Goal: Task Accomplishment & Management: Manage account settings

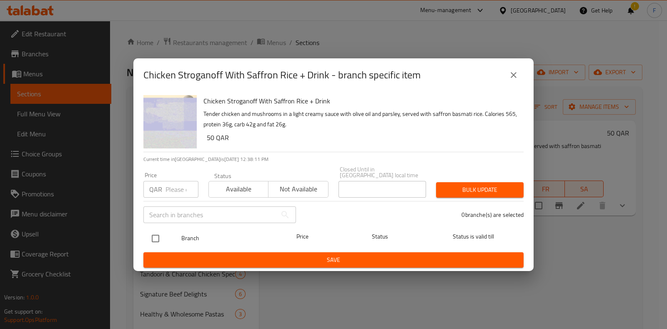
drag, startPoint x: 160, startPoint y: 234, endPoint x: 173, endPoint y: 231, distance: 12.8
click at [161, 234] on input "checkbox" at bounding box center [156, 239] width 18 height 18
checkbox input "false"
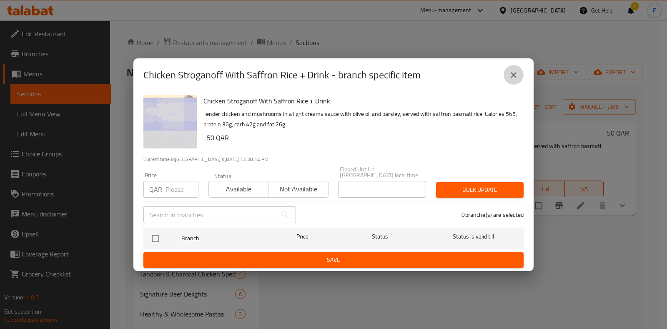
click at [511, 85] on button "close" at bounding box center [514, 75] width 20 height 20
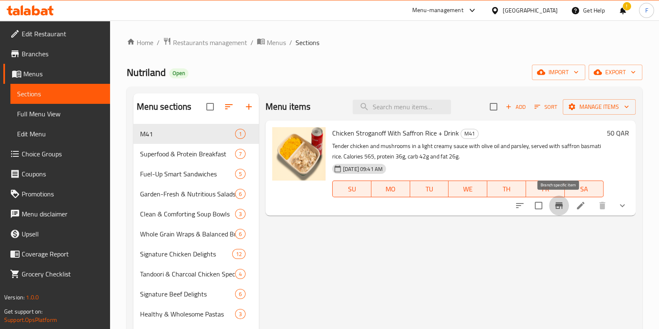
click at [557, 209] on icon "Branch-specific-item" at bounding box center [559, 206] width 10 height 10
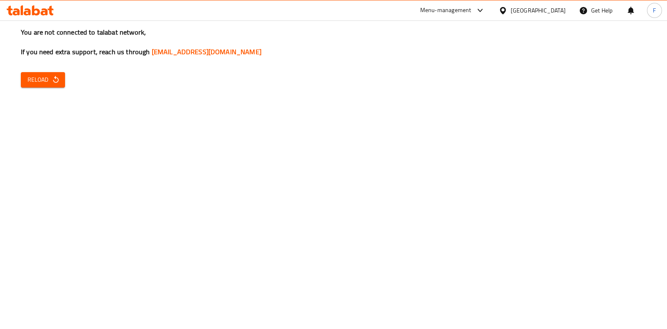
click at [44, 85] on button "Reload" at bounding box center [43, 79] width 44 height 15
click at [35, 83] on span "Reload" at bounding box center [43, 80] width 31 height 10
click at [492, 15] on div "Menu-management" at bounding box center [453, 10] width 78 height 20
click at [472, 13] on div "Menu-management" at bounding box center [445, 10] width 51 height 10
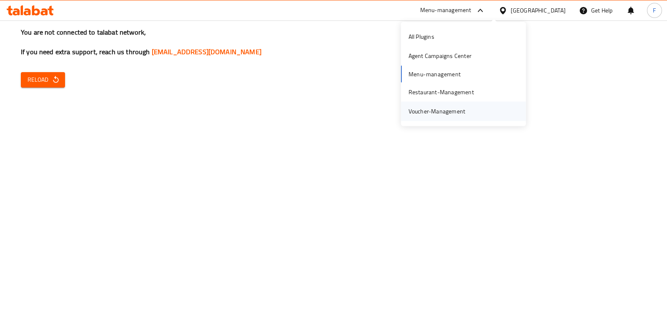
click at [459, 112] on div "Voucher-Management" at bounding box center [437, 111] width 57 height 9
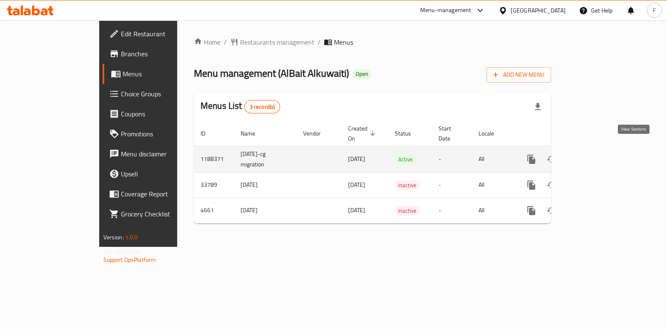
click at [596, 156] on icon "enhanced table" at bounding box center [592, 160] width 8 height 8
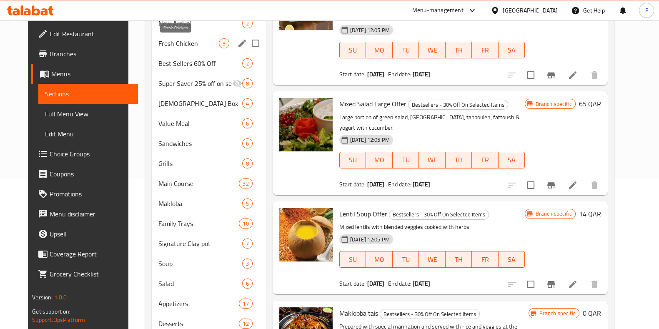
scroll to position [282, 0]
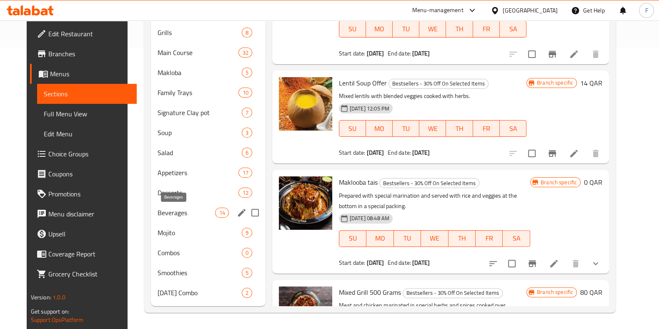
click at [175, 209] on span "Beverages" at bounding box center [187, 213] width 58 height 10
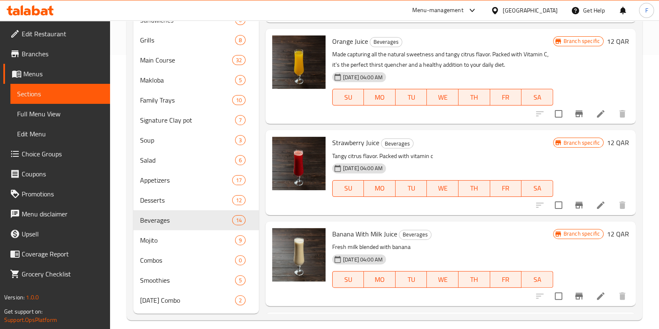
scroll to position [282, 0]
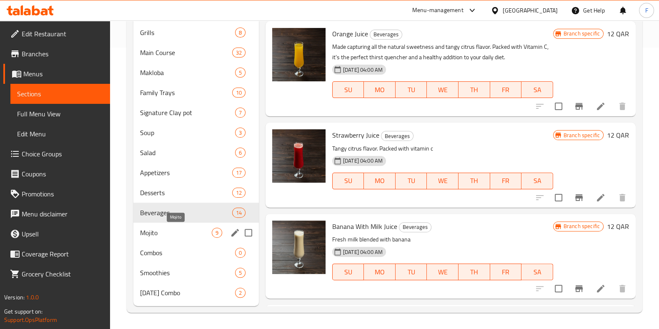
click at [193, 235] on span "Mojito" at bounding box center [176, 233] width 72 height 10
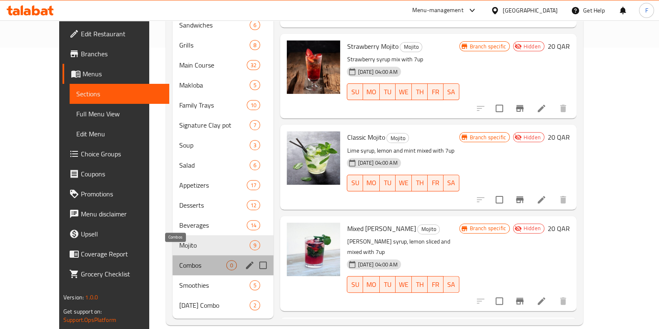
click at [181, 260] on span "Combos" at bounding box center [202, 265] width 47 height 10
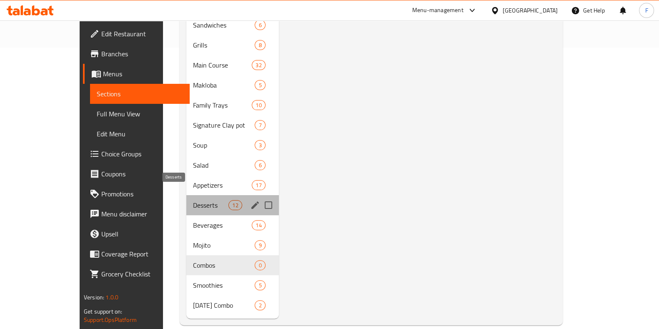
click at [193, 200] on span "Desserts" at bounding box center [210, 205] width 35 height 10
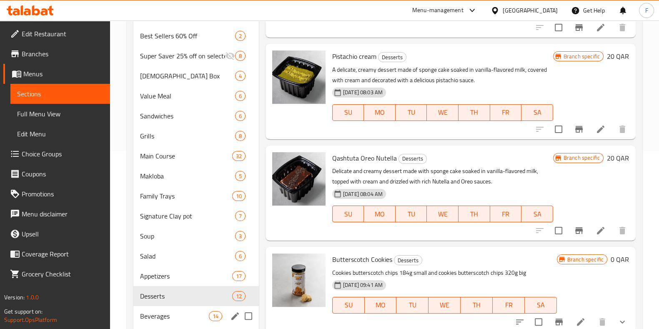
scroll to position [177, 0]
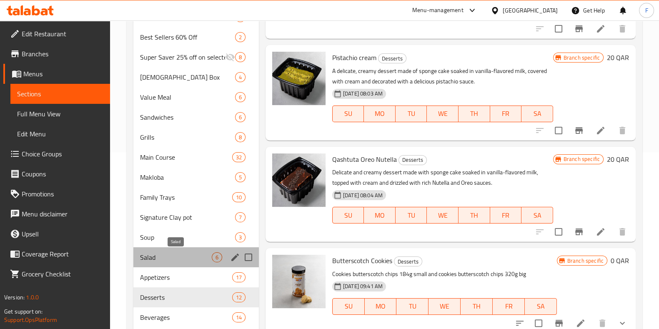
click at [165, 256] on span "Salad" at bounding box center [176, 257] width 72 height 10
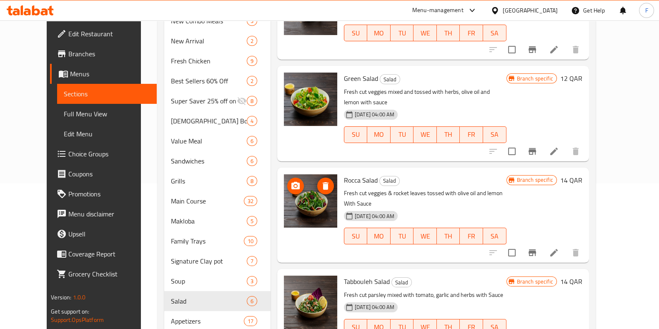
scroll to position [282, 0]
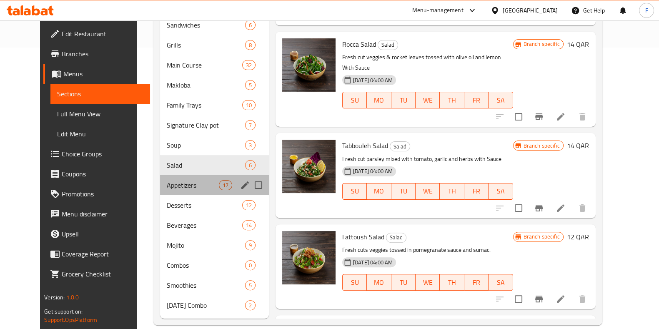
click at [160, 178] on div "Appetizers 17" at bounding box center [214, 185] width 109 height 20
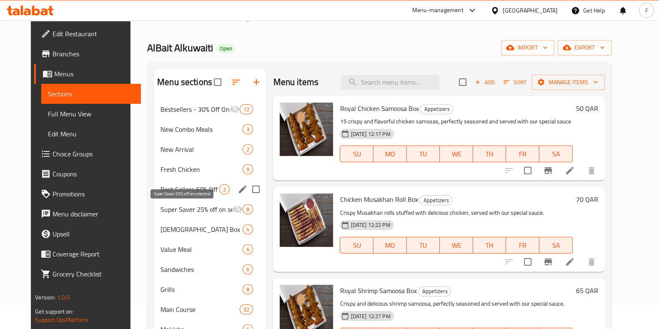
scroll to position [20, 0]
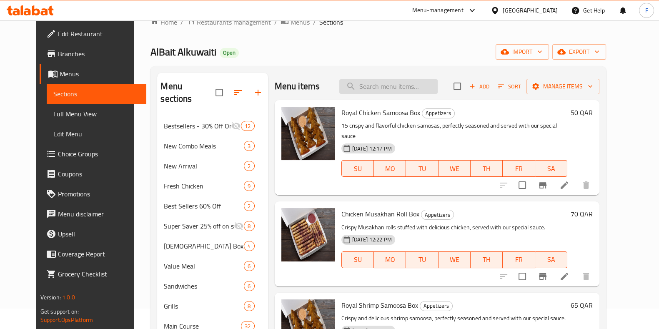
click at [415, 88] on input "search" at bounding box center [388, 86] width 98 height 15
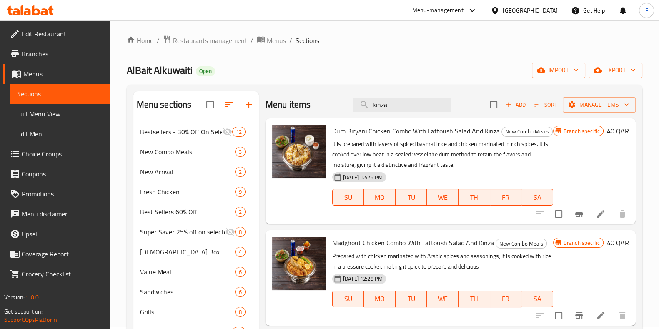
scroll to position [0, 0]
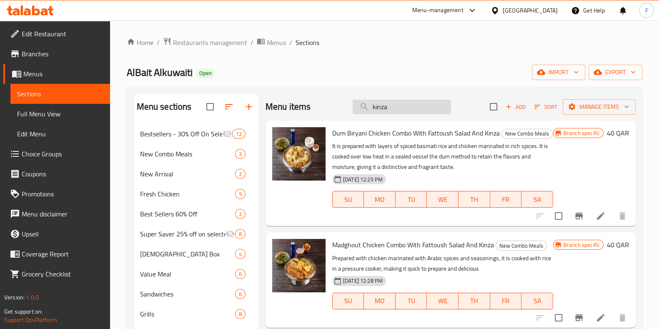
click at [388, 109] on input "kinza" at bounding box center [402, 107] width 98 height 15
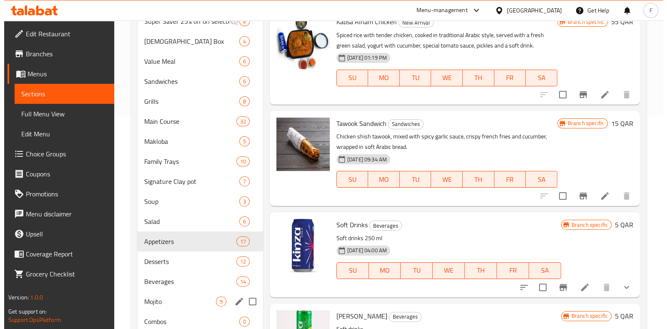
scroll to position [282, 0]
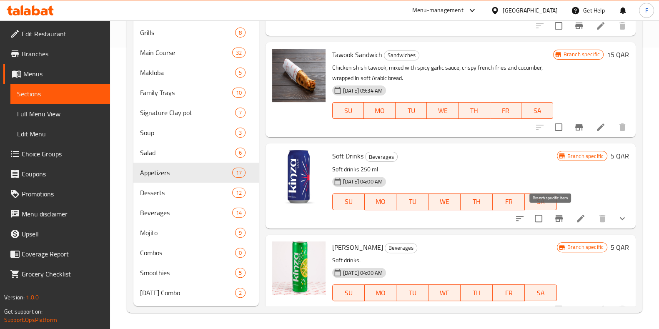
type input "soft"
click at [554, 214] on icon "Branch-specific-item" at bounding box center [559, 219] width 10 height 10
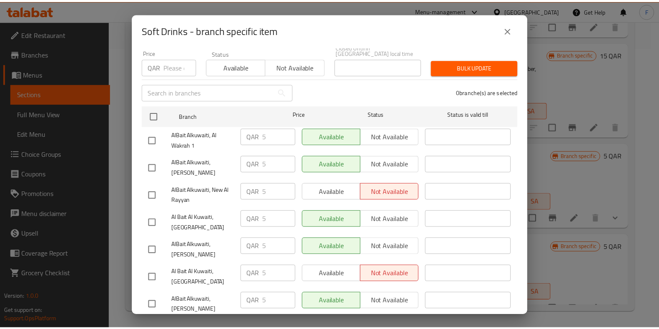
scroll to position [65, 0]
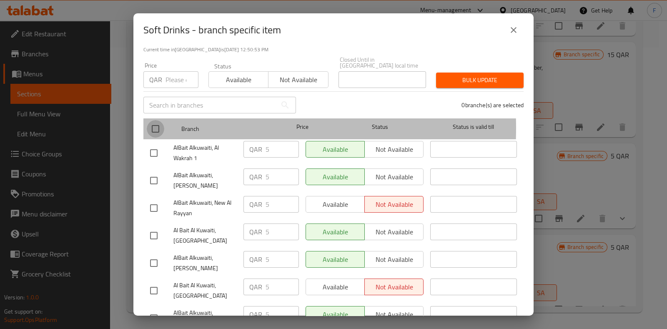
click at [156, 122] on input "checkbox" at bounding box center [156, 129] width 18 height 18
checkbox input "true"
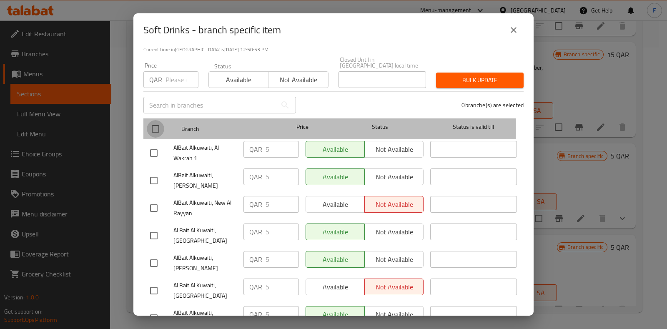
checkbox input "true"
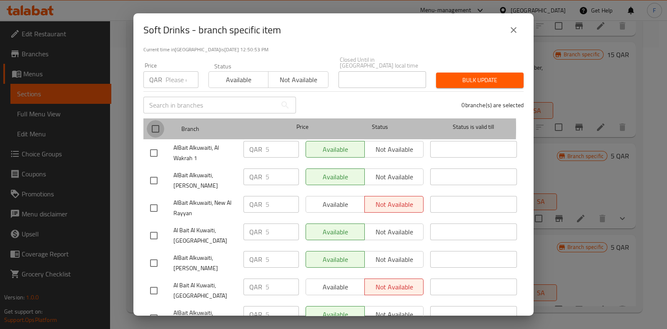
checkbox input "true"
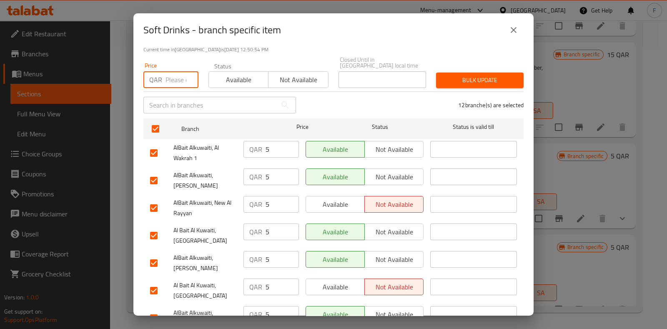
click at [176, 72] on input "number" at bounding box center [182, 79] width 33 height 17
type input "0"
click at [468, 75] on span "Bulk update" at bounding box center [480, 80] width 74 height 10
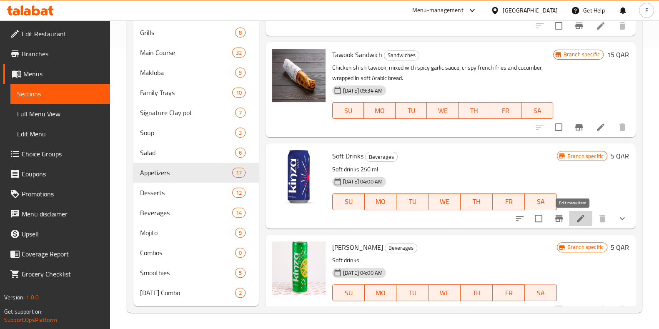
click at [576, 220] on icon at bounding box center [581, 219] width 10 height 10
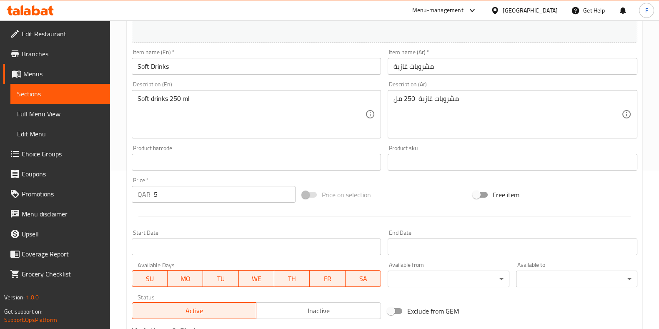
scroll to position [286, 0]
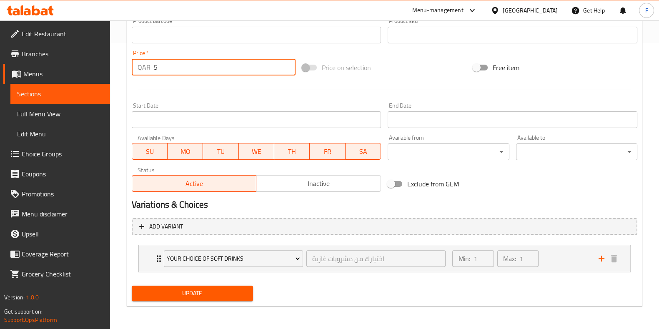
click at [215, 65] on input "5" at bounding box center [225, 67] width 142 height 17
type input "0"
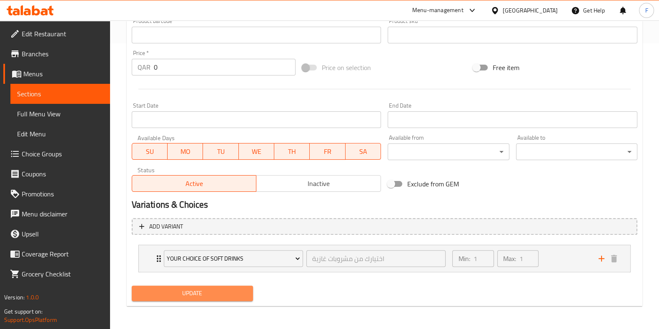
click at [199, 297] on span "Update" at bounding box center [192, 293] width 108 height 10
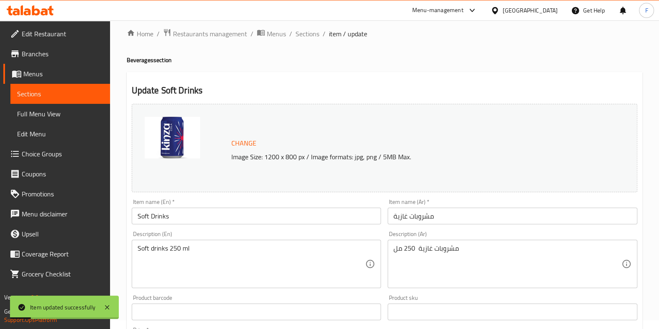
scroll to position [0, 0]
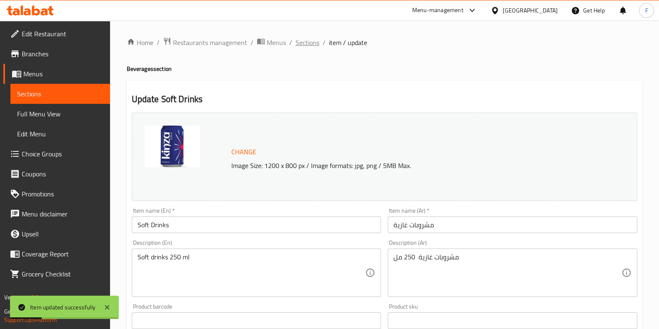
click at [310, 45] on span "Sections" at bounding box center [308, 43] width 24 height 10
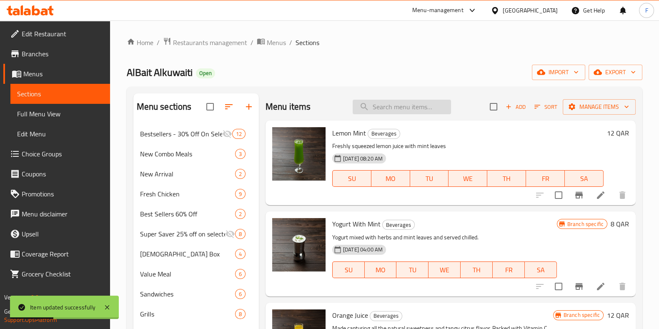
drag, startPoint x: 402, startPoint y: 98, endPoint x: 406, endPoint y: 104, distance: 6.9
click at [406, 103] on div "Menu items Add Sort Manage items" at bounding box center [451, 106] width 370 height 27
click at [411, 111] on input "search" at bounding box center [402, 107] width 98 height 15
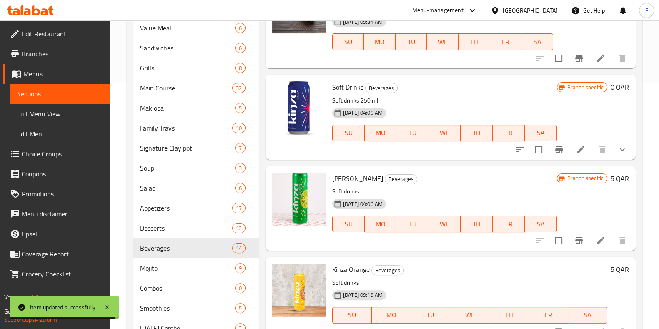
scroll to position [282, 0]
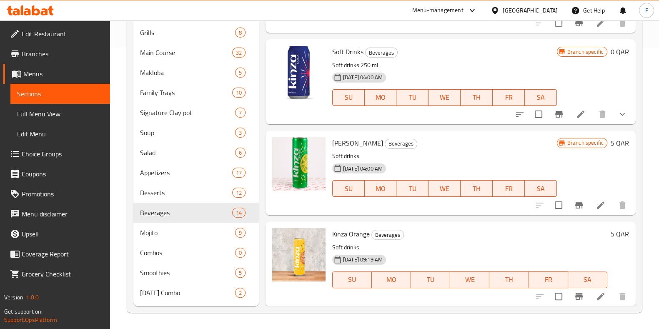
type input "soft"
click at [569, 115] on li at bounding box center [580, 114] width 23 height 15
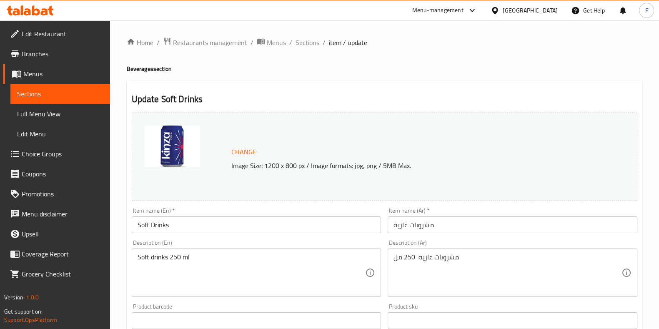
drag, startPoint x: 310, startPoint y: 47, endPoint x: 320, endPoint y: 63, distance: 18.7
click at [310, 47] on span "Sections" at bounding box center [308, 43] width 24 height 10
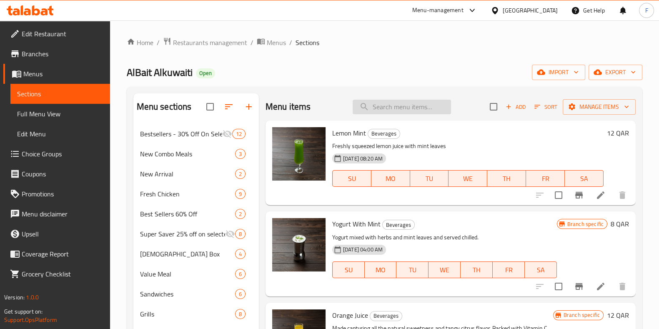
click at [387, 109] on input "search" at bounding box center [402, 107] width 98 height 15
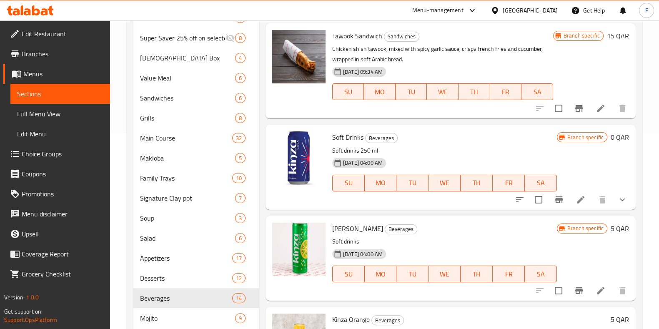
scroll to position [282, 0]
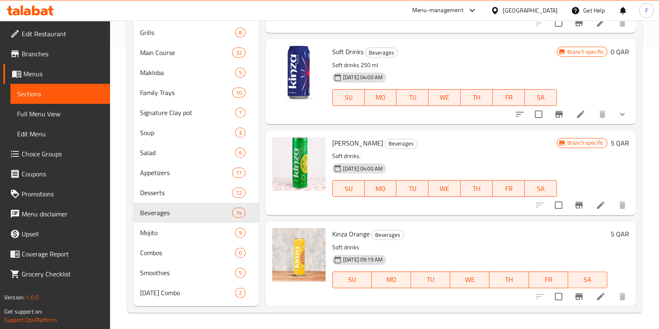
type input "soft"
click at [556, 113] on icon "Branch-specific-item" at bounding box center [560, 114] width 8 height 7
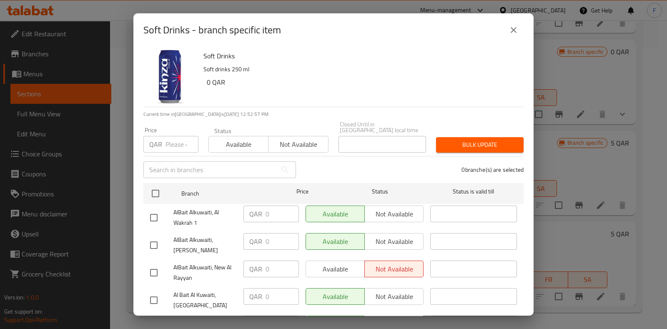
click at [507, 33] on button "close" at bounding box center [514, 30] width 20 height 20
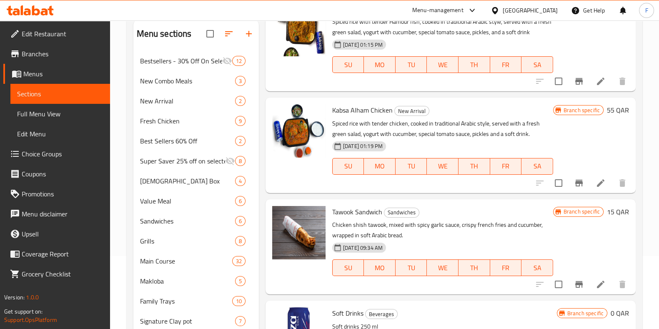
scroll to position [0, 0]
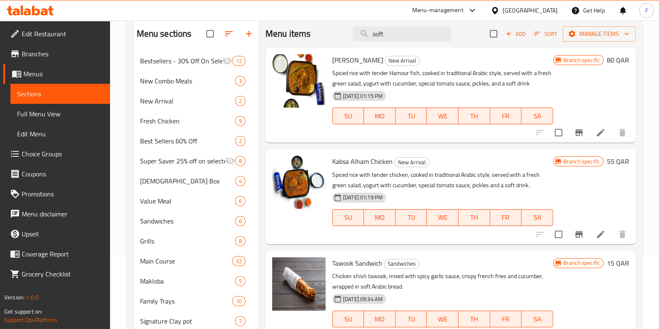
click at [464, 11] on div "Menu-management" at bounding box center [437, 10] width 51 height 10
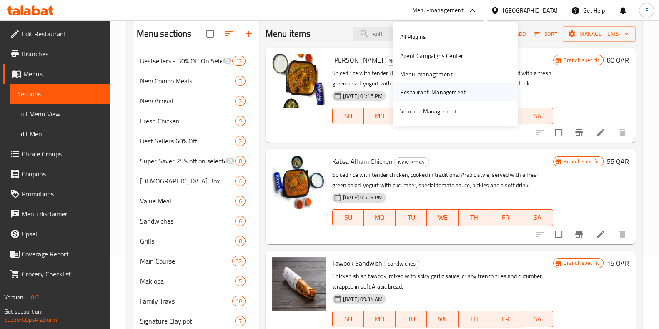
click at [422, 91] on div "Restaurant-Management" at bounding box center [432, 91] width 65 height 9
